Goal: Check status: Check status

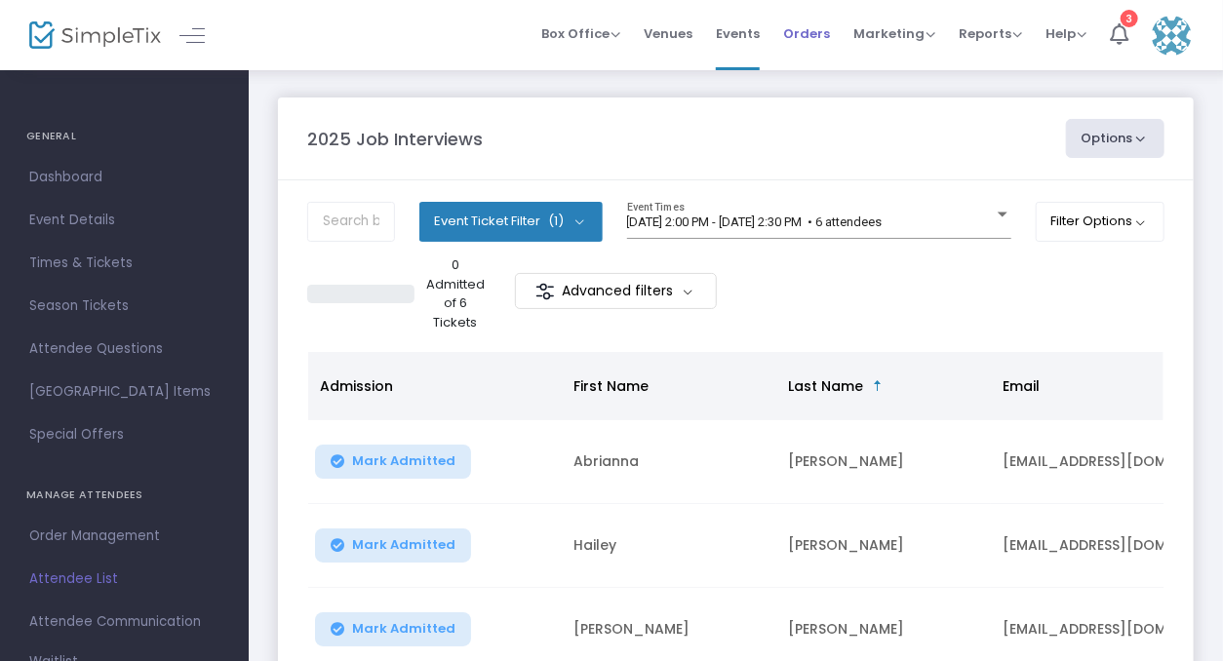
click at [804, 48] on span "Orders" at bounding box center [806, 34] width 47 height 50
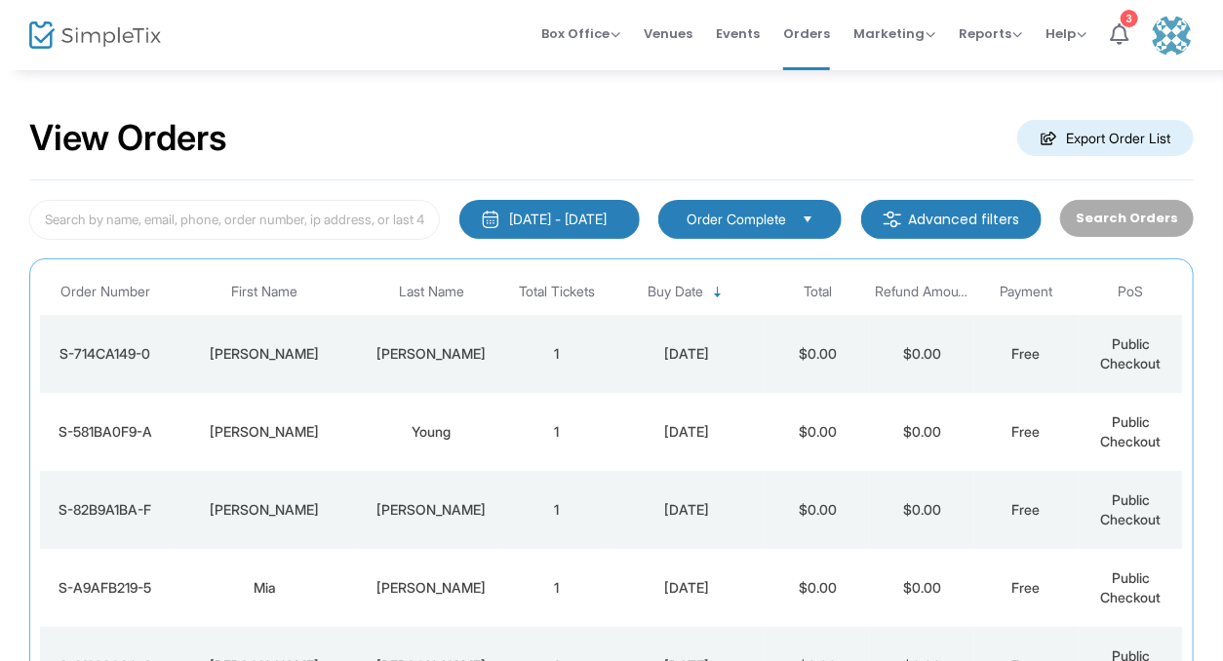
click at [138, 440] on div "S-581BA0F9-A" at bounding box center [105, 432] width 121 height 20
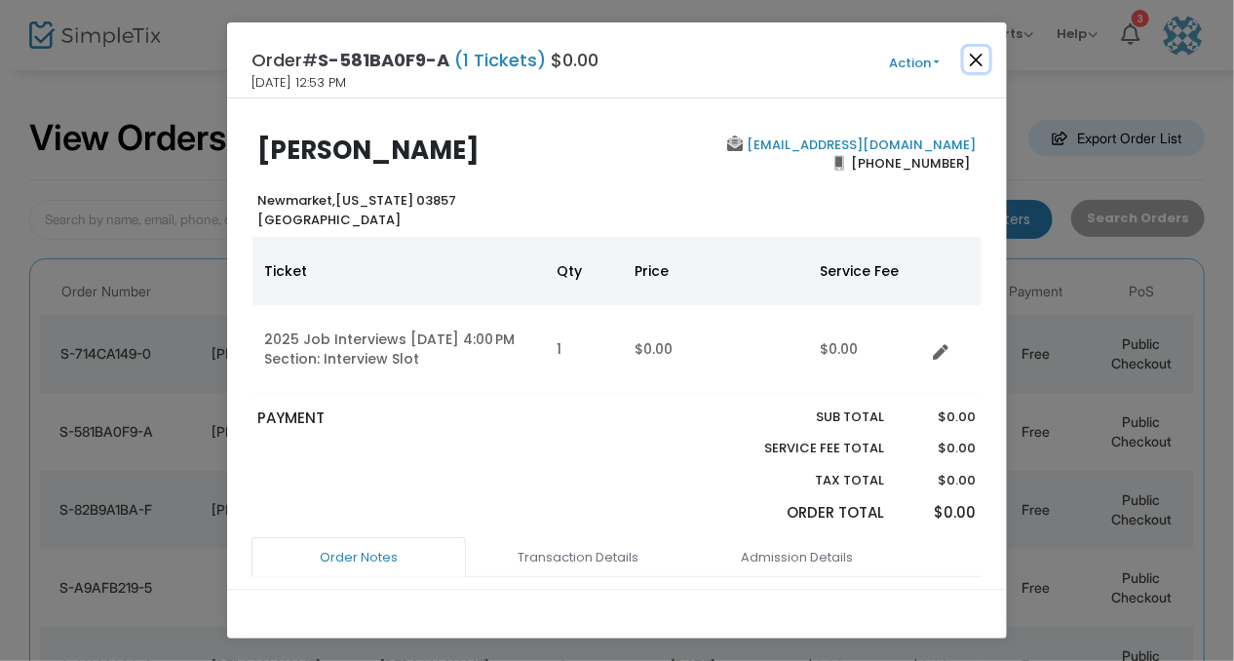
click at [972, 61] on button "Close" at bounding box center [976, 59] width 25 height 25
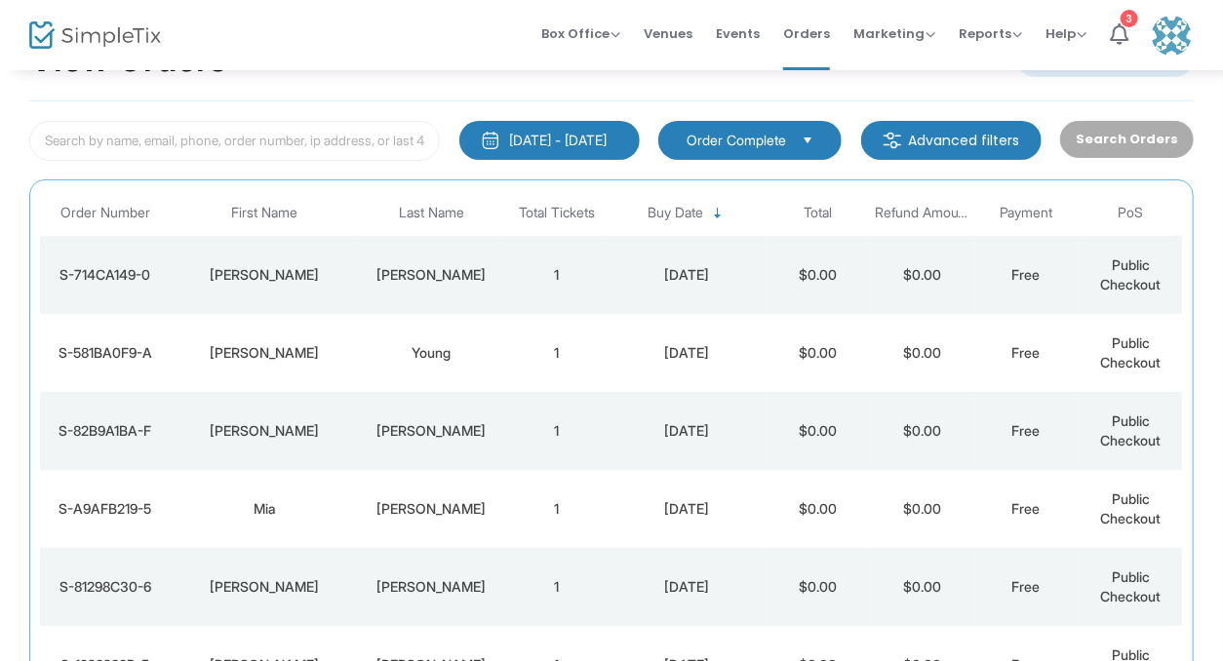
scroll to position [276, 0]
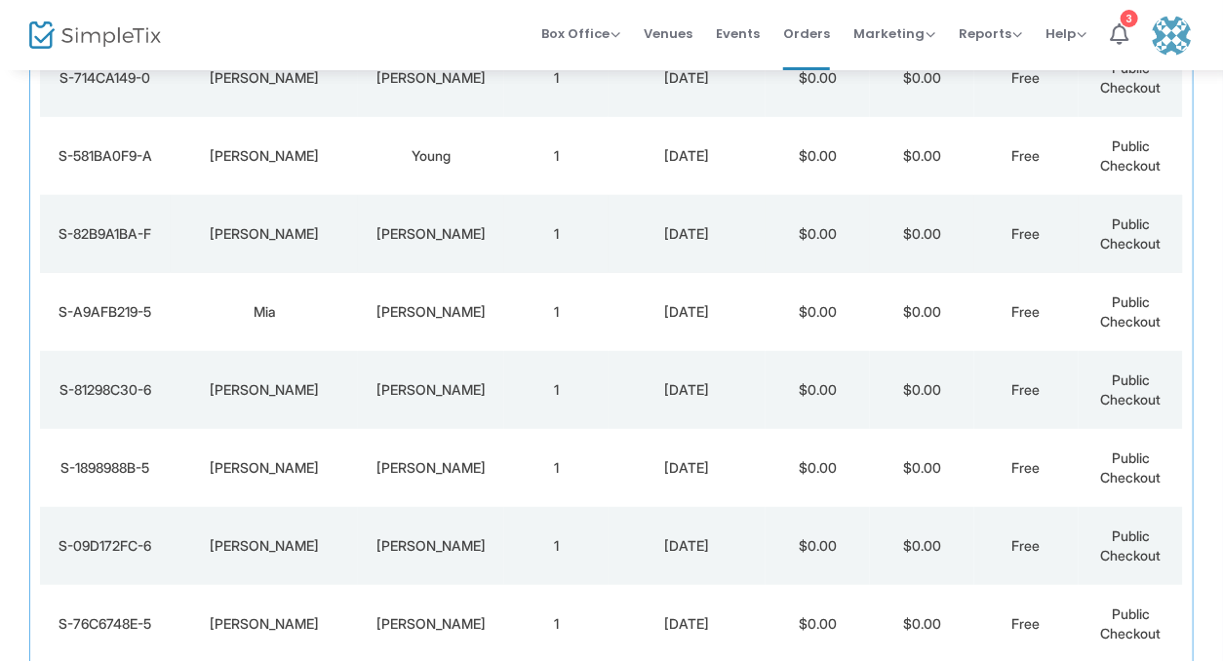
click at [171, 257] on td "[PERSON_NAME]" at bounding box center [265, 234] width 188 height 78
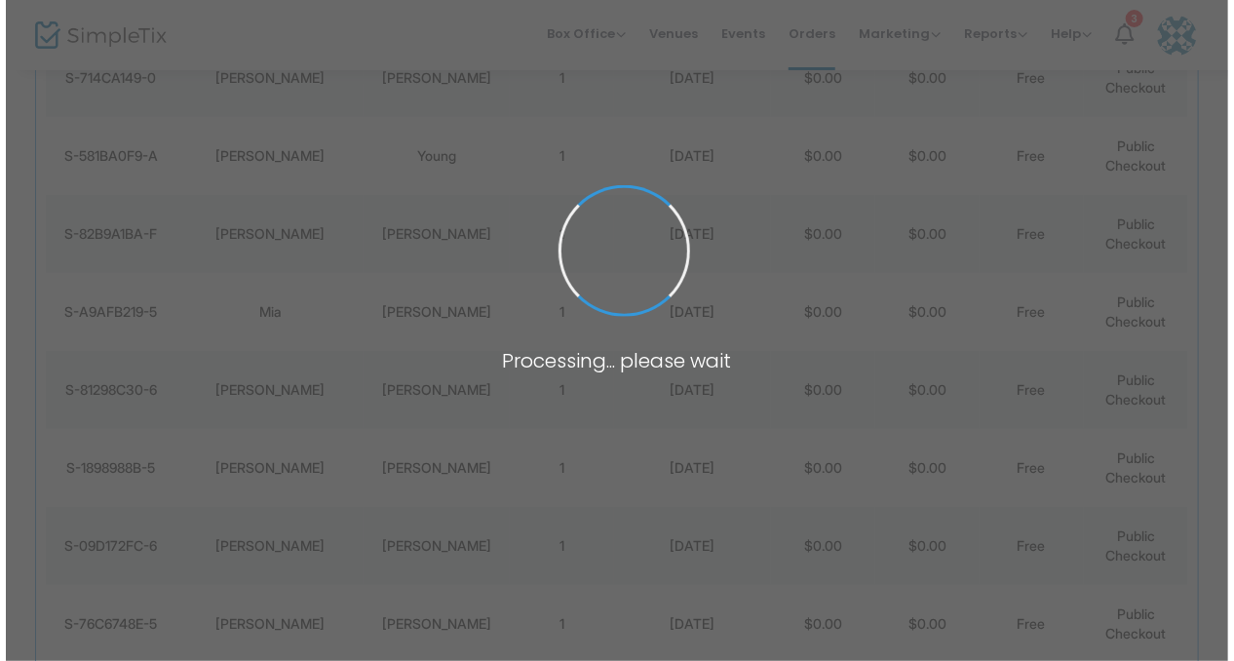
scroll to position [0, 0]
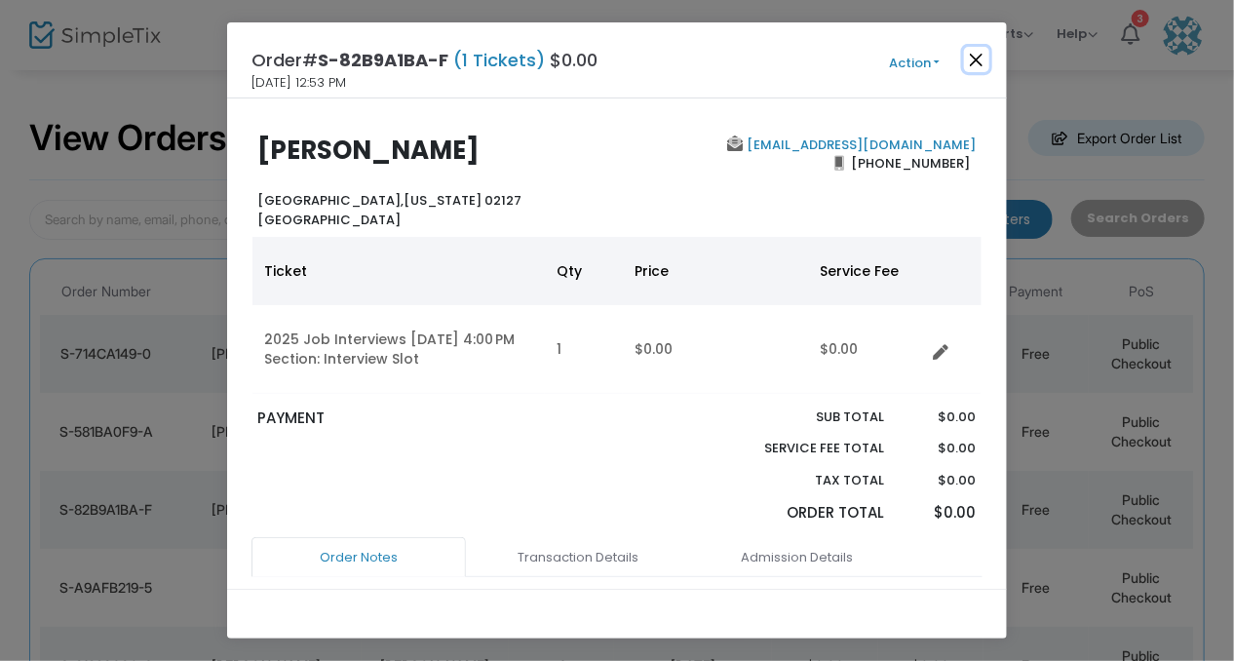
click at [978, 59] on button "Close" at bounding box center [976, 59] width 25 height 25
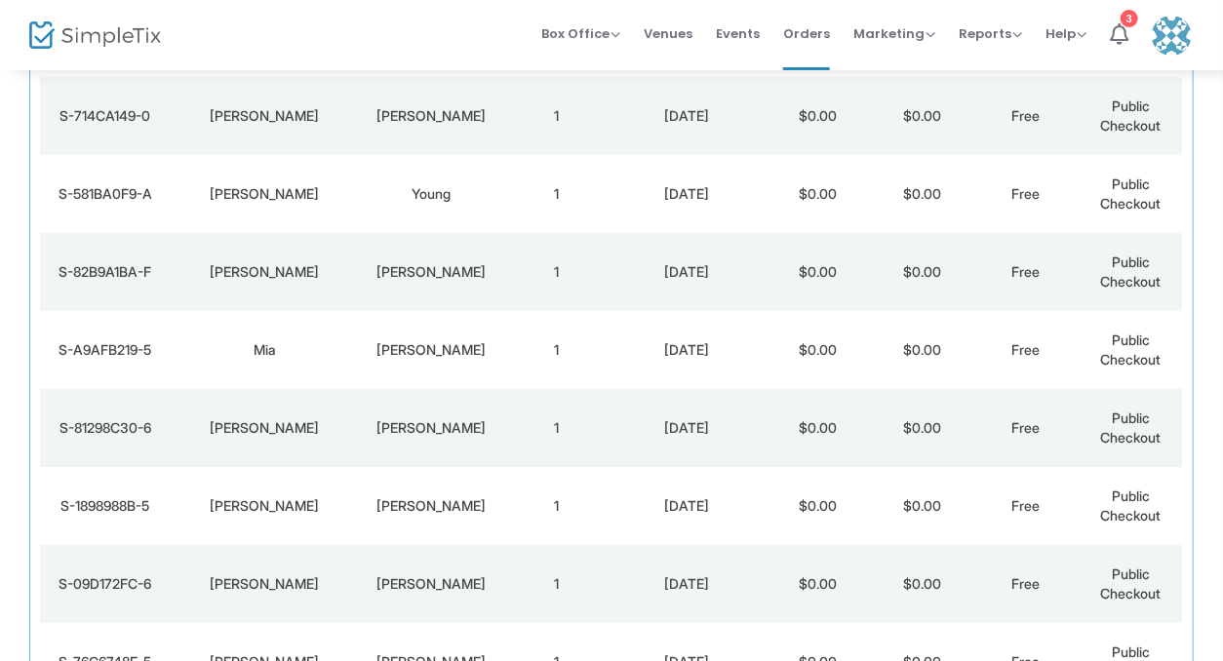
scroll to position [276, 0]
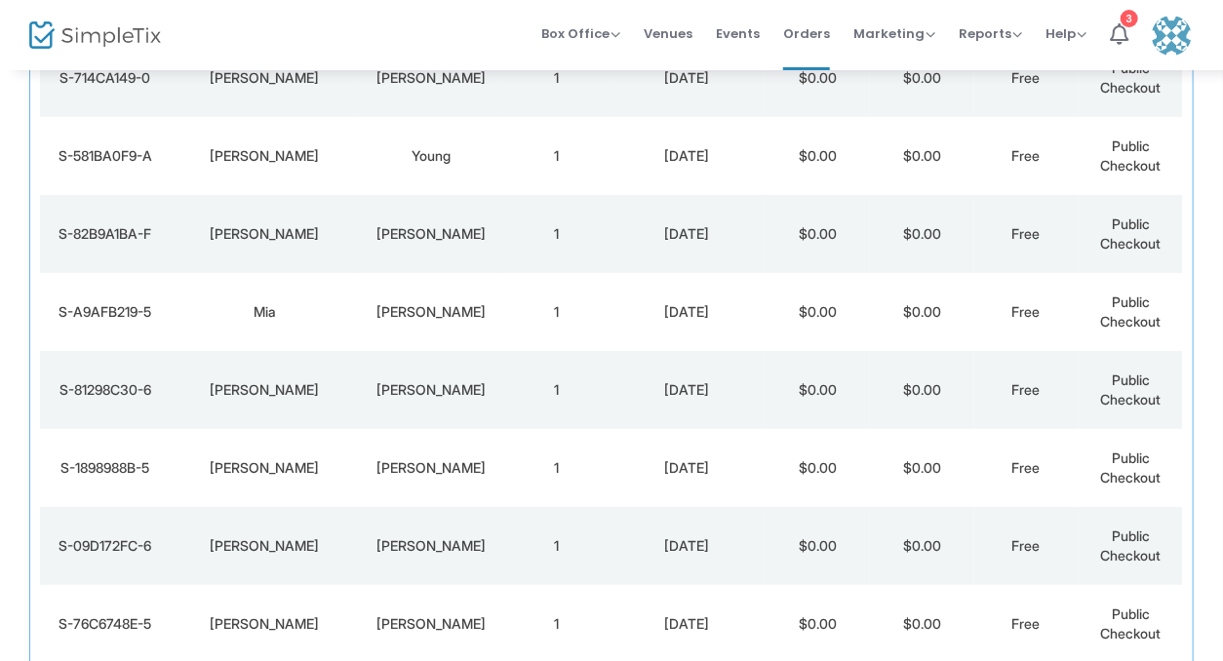
click at [173, 185] on td "[PERSON_NAME]" at bounding box center [265, 156] width 188 height 78
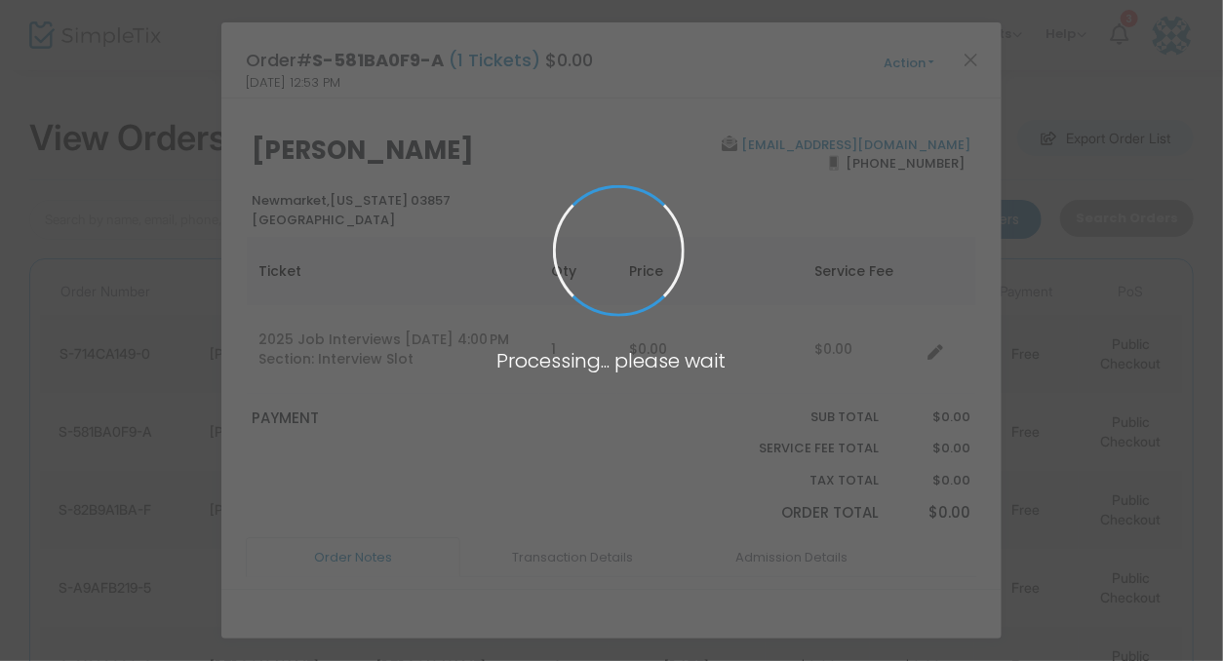
scroll to position [0, 0]
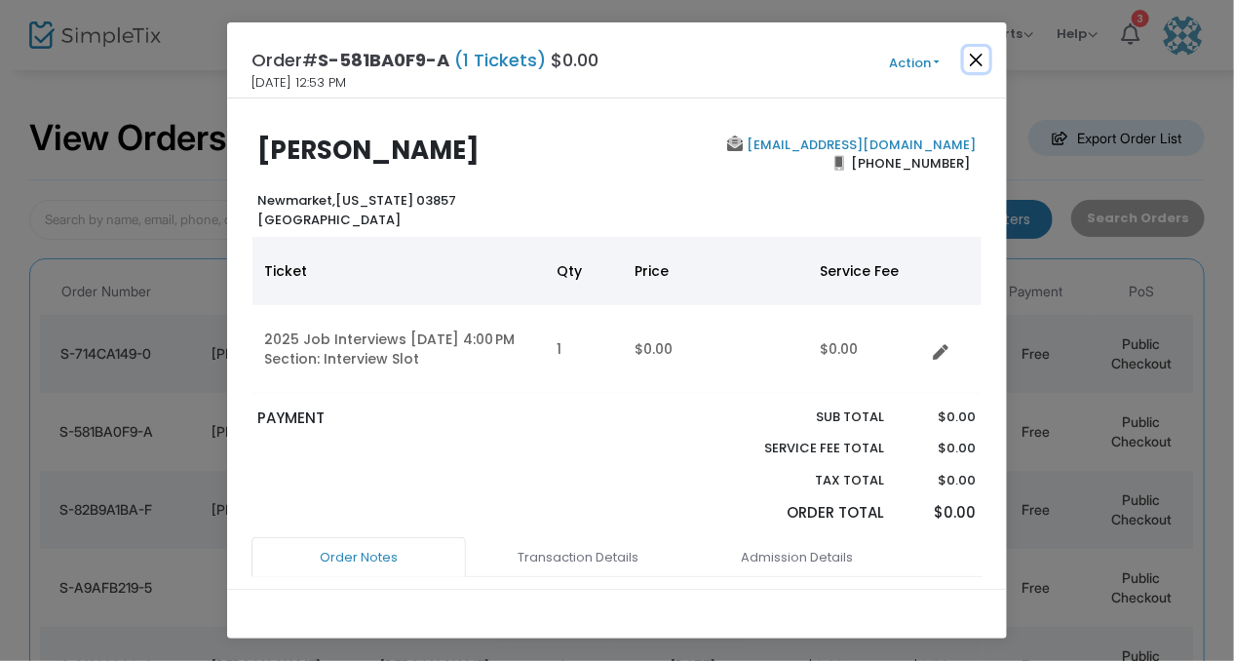
click at [979, 52] on button "Close" at bounding box center [976, 59] width 25 height 25
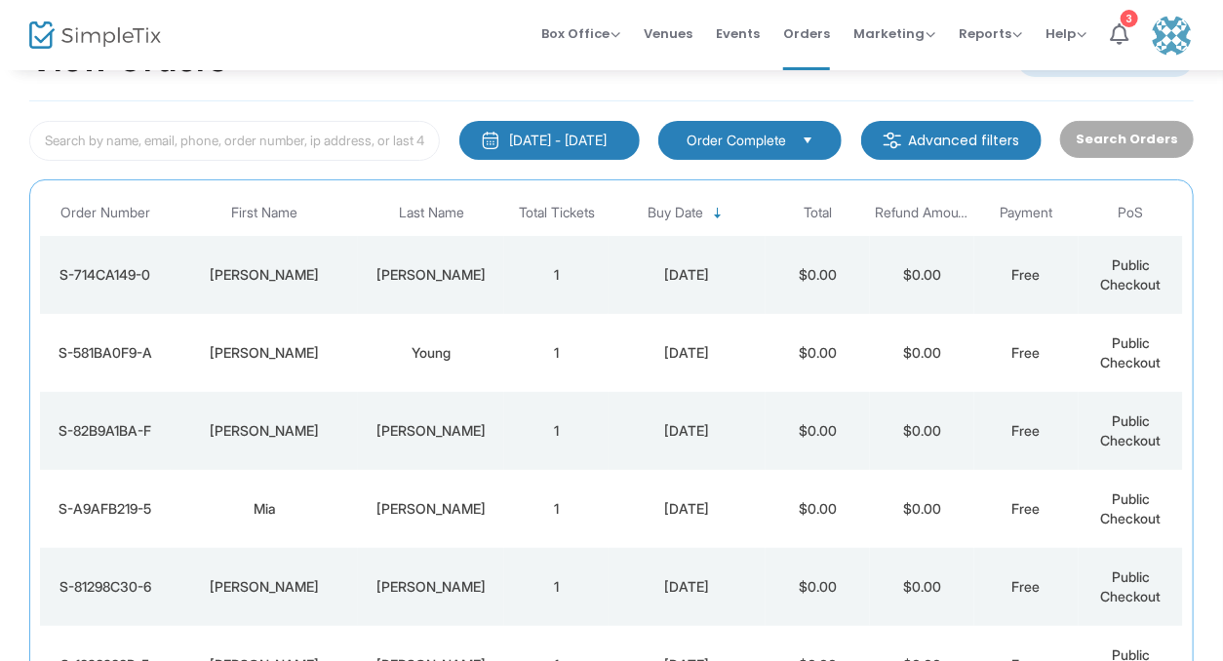
scroll to position [276, 0]
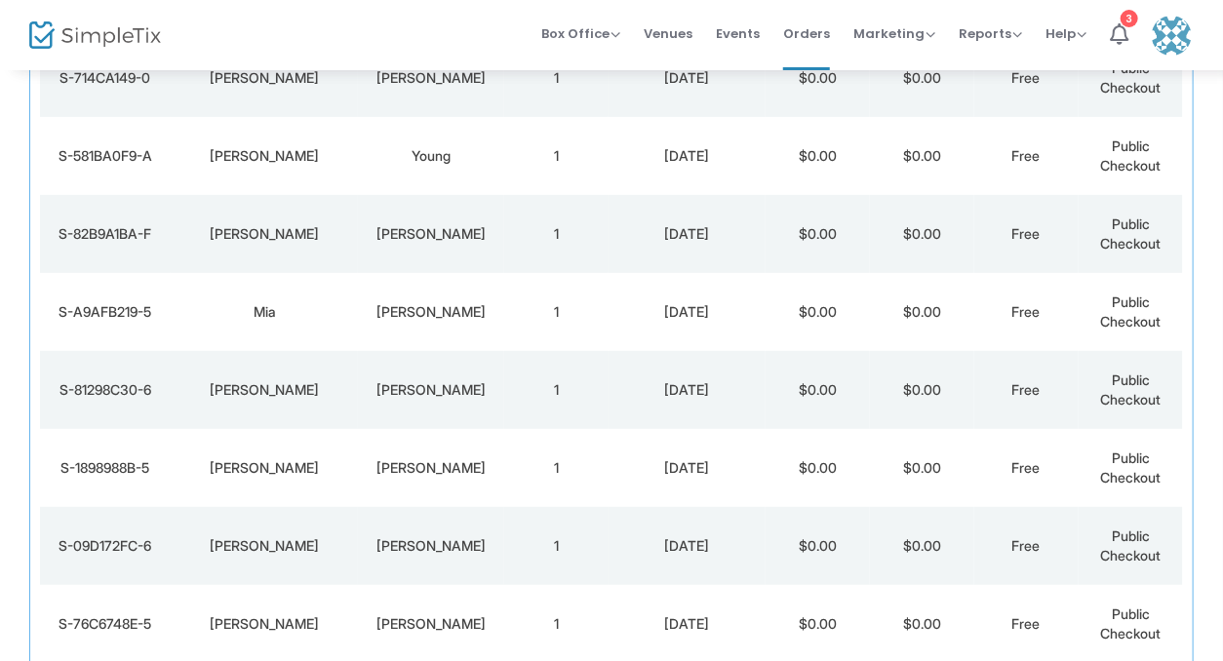
click at [205, 470] on div "[PERSON_NAME]" at bounding box center [265, 468] width 178 height 20
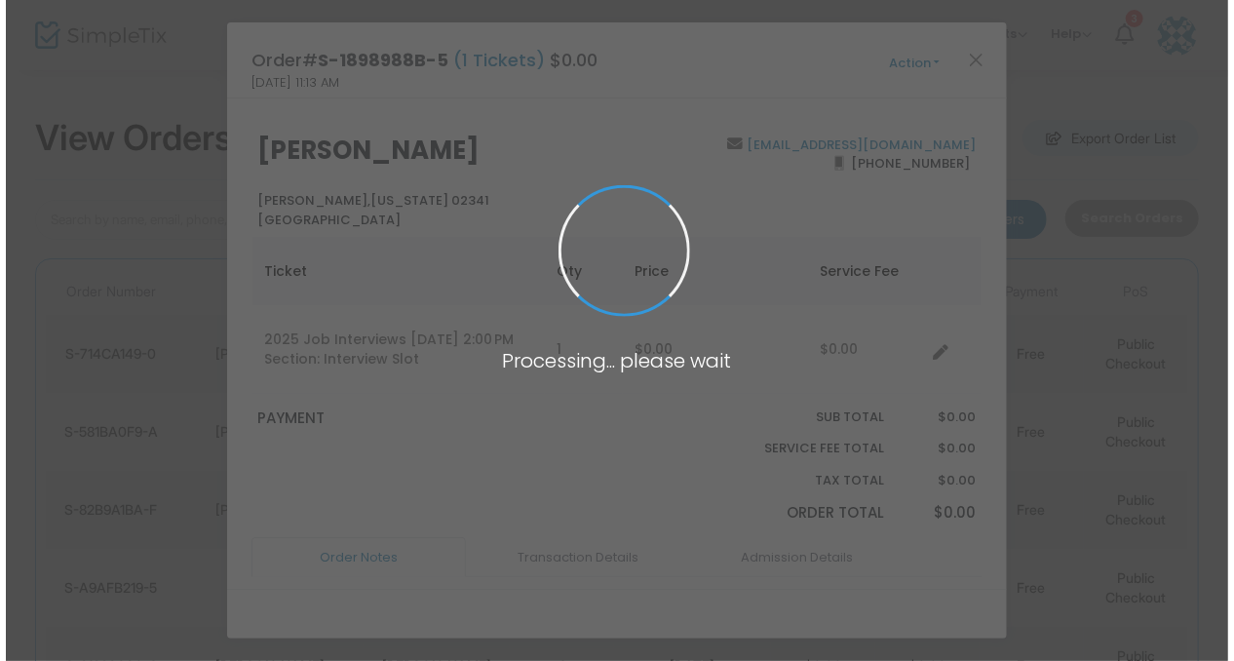
scroll to position [0, 0]
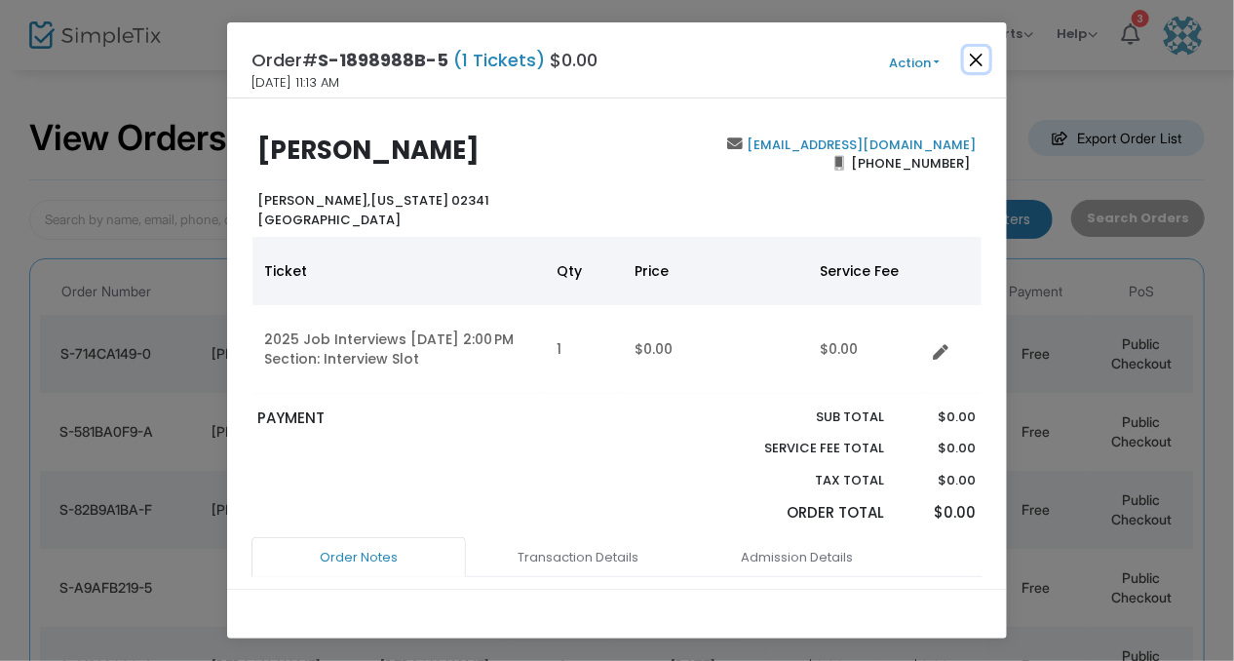
click at [978, 66] on button "Close" at bounding box center [976, 59] width 25 height 25
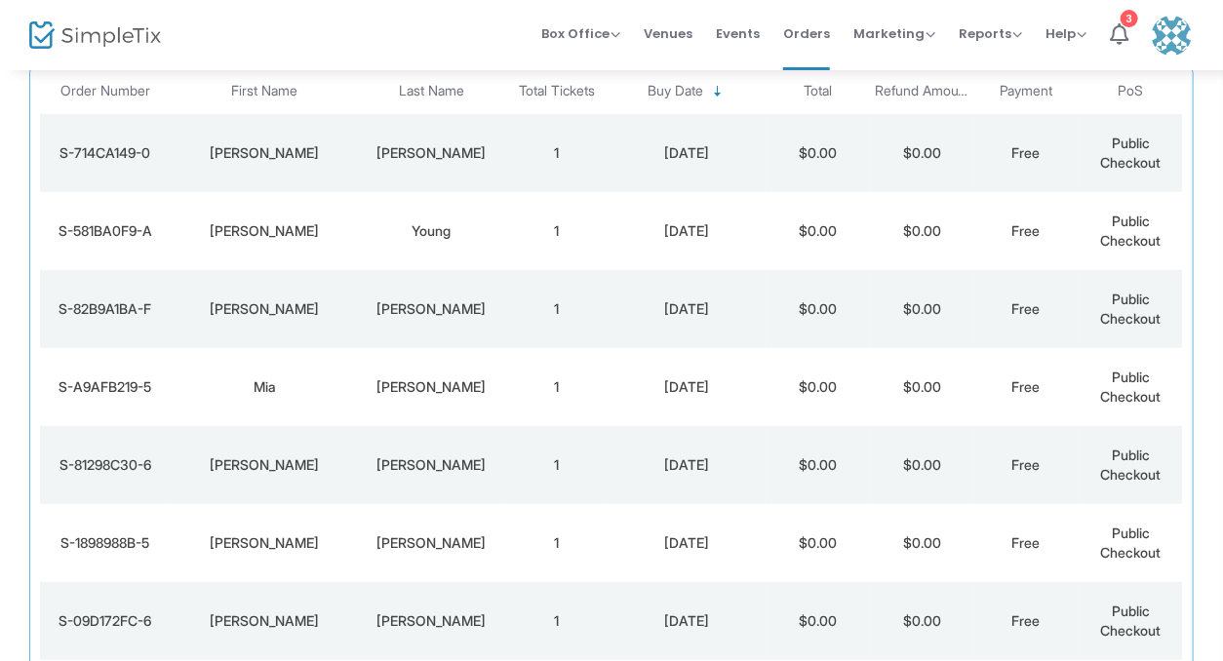
scroll to position [276, 0]
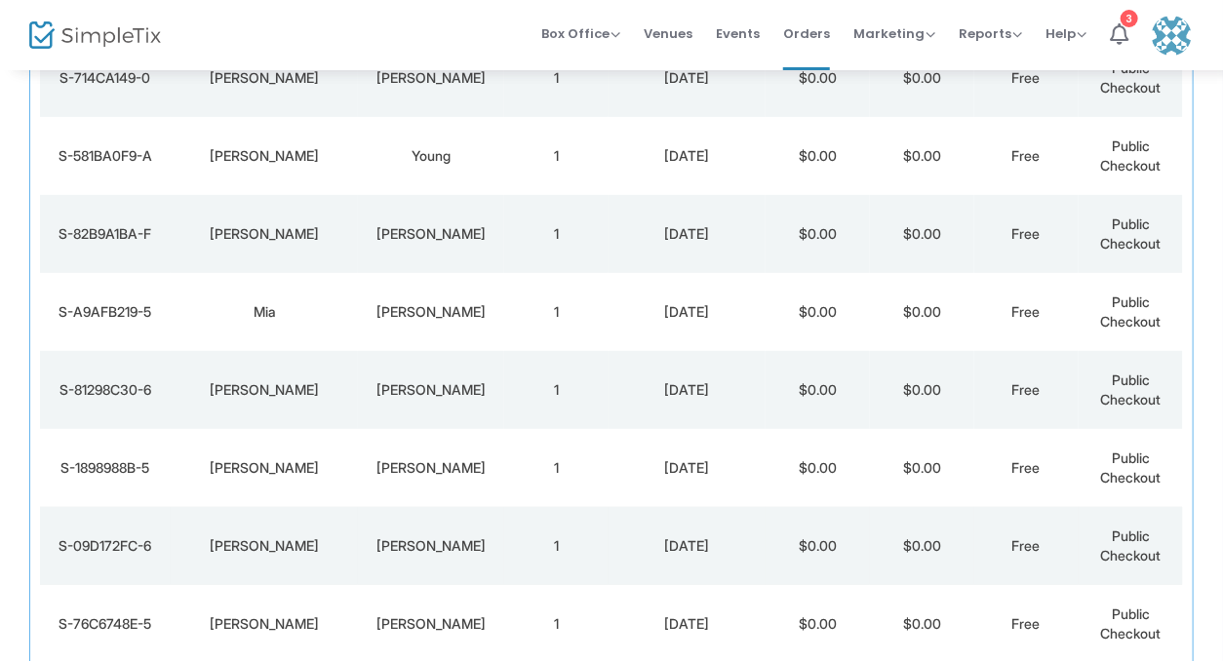
click at [333, 564] on td "[PERSON_NAME]" at bounding box center [265, 546] width 188 height 78
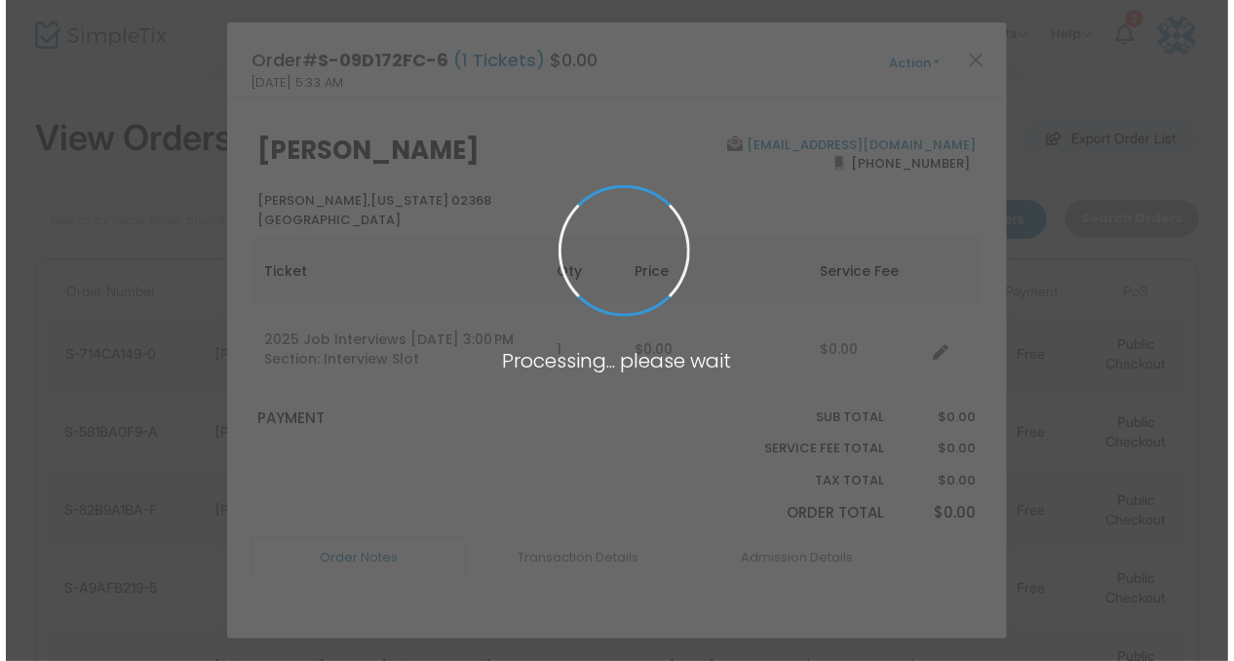
scroll to position [0, 0]
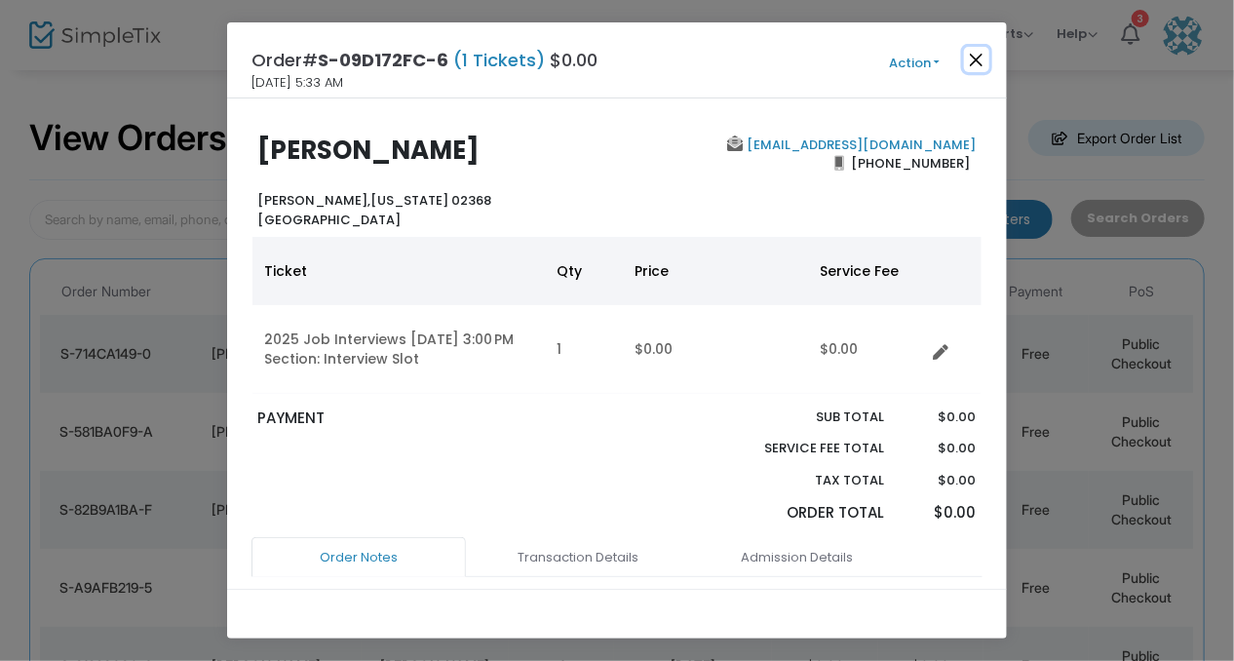
click at [973, 59] on button "Close" at bounding box center [976, 59] width 25 height 25
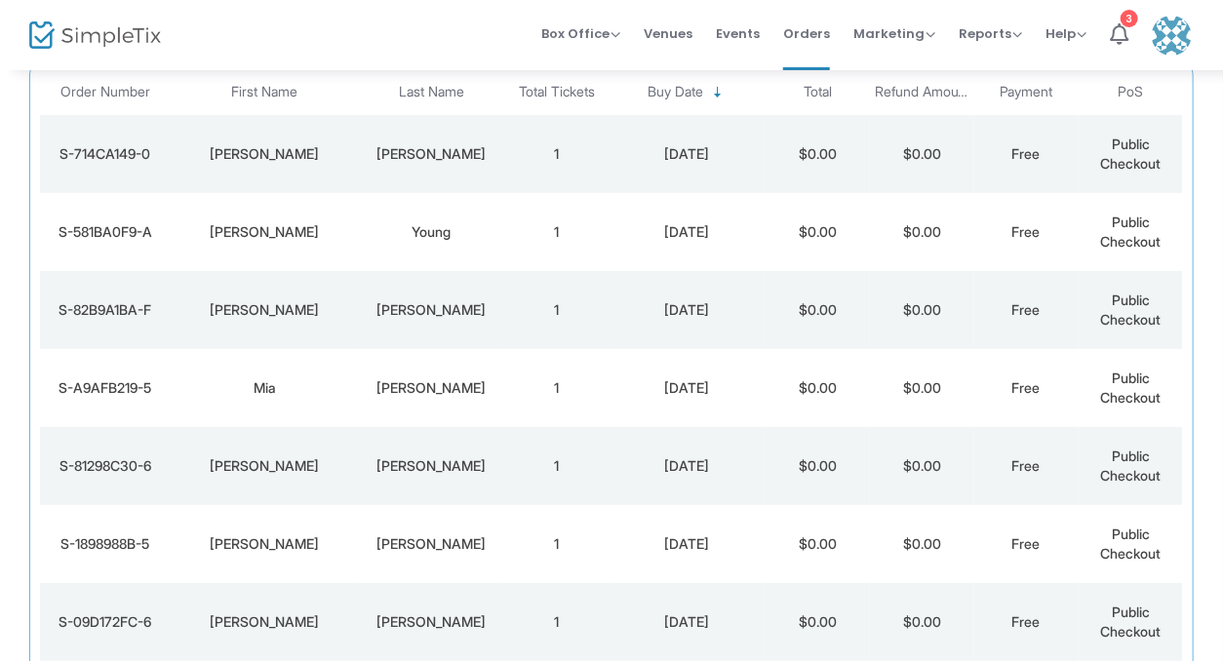
scroll to position [276, 0]
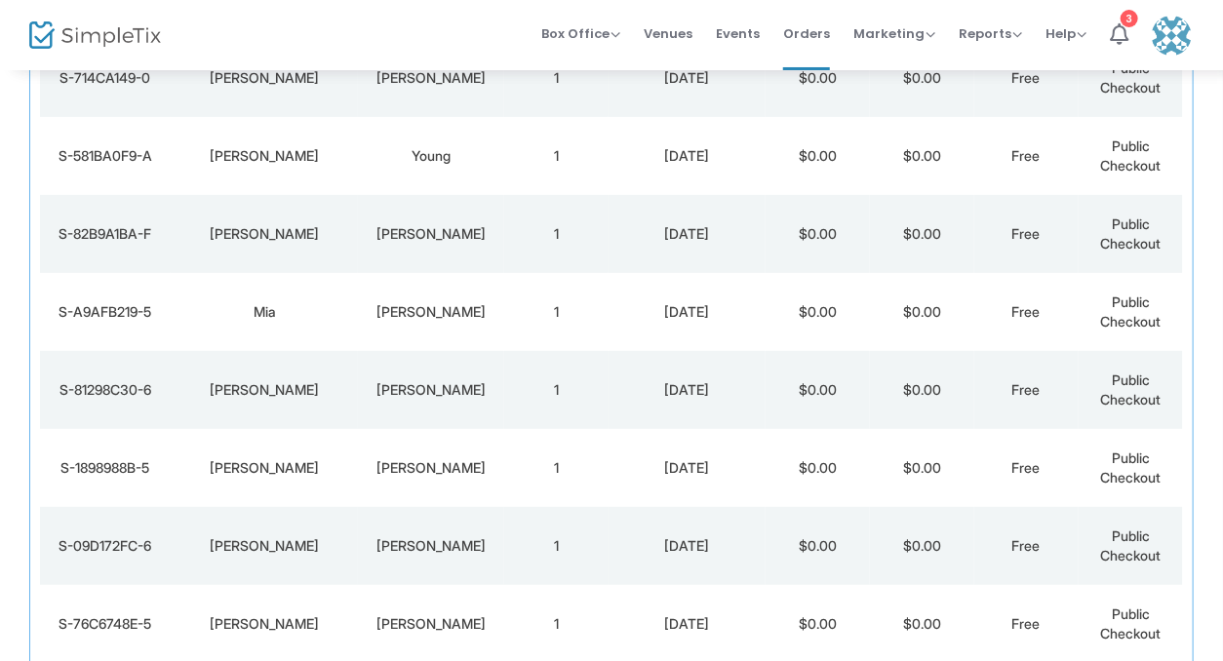
drag, startPoint x: 1217, startPoint y: 329, endPoint x: 1196, endPoint y: 437, distance: 110.2
click at [1196, 437] on div "View Orders Export Order List [DATE] - [DATE] Last 30 Days [DATE] [DATE] This w…" at bounding box center [611, 294] width 1223 height 1004
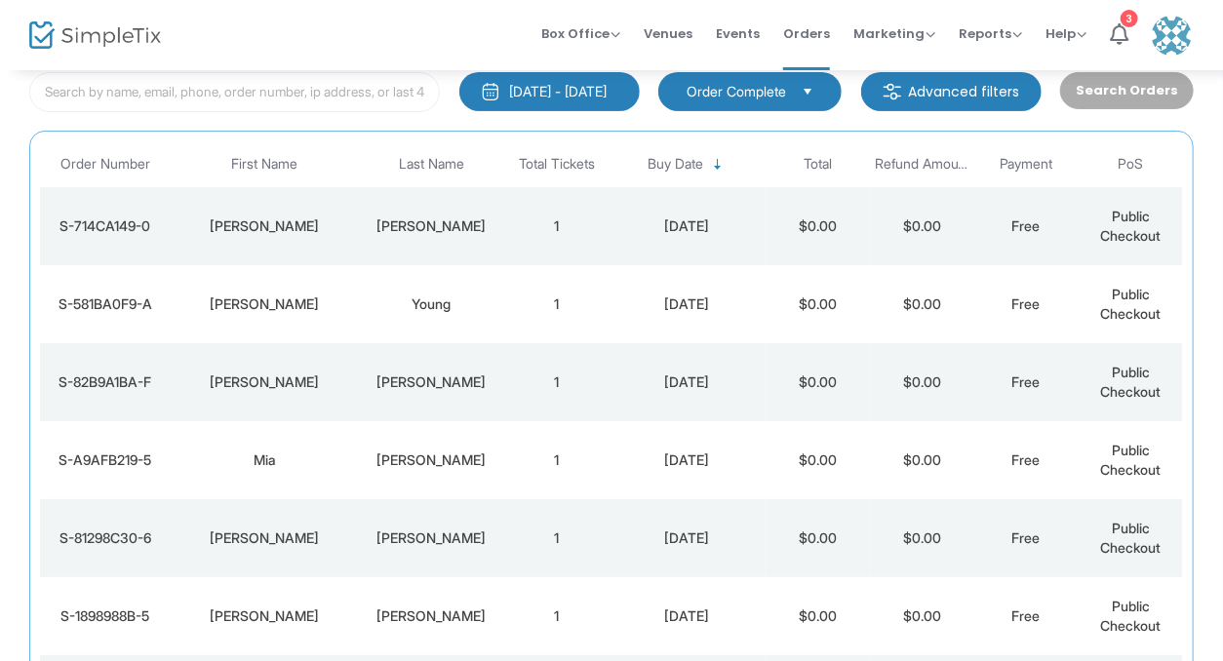
scroll to position [0, 0]
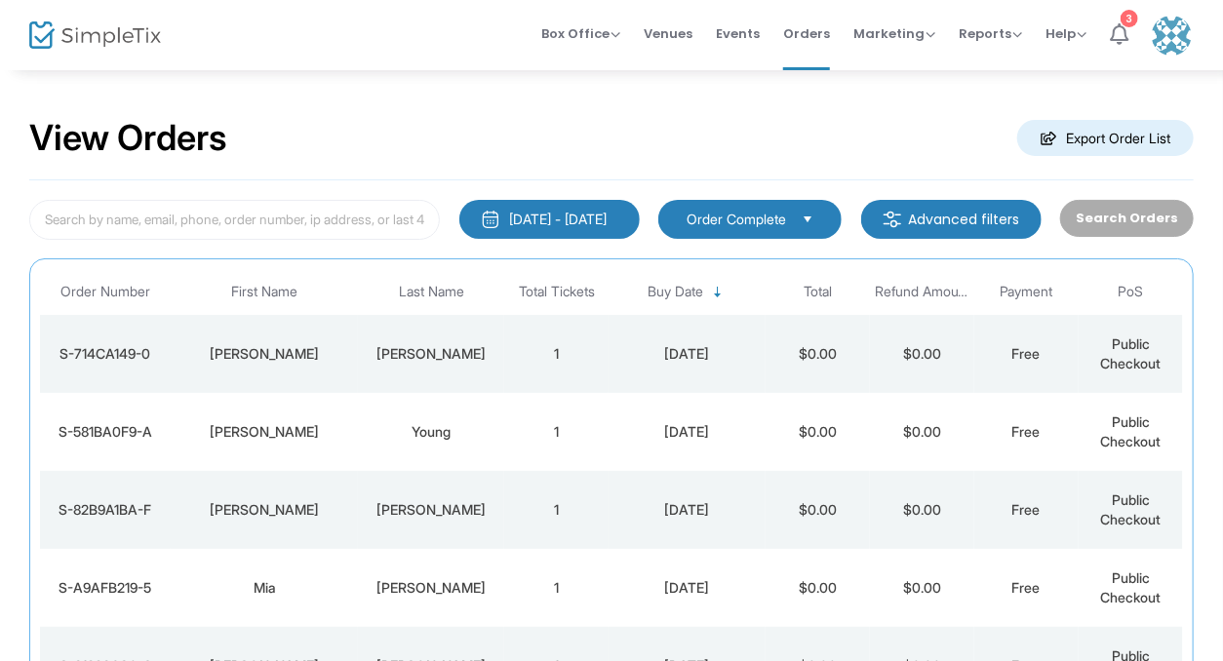
click at [1123, 35] on icon at bounding box center [1119, 33] width 19 height 21
